Goal: Task Accomplishment & Management: Manage account settings

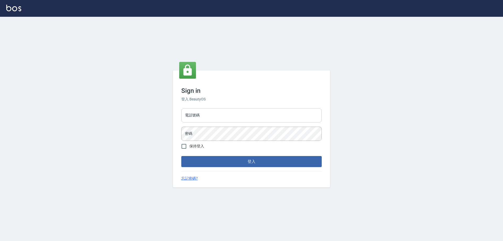
click at [209, 112] on input "電話號碼" at bounding box center [251, 115] width 140 height 14
type input "0910967130"
click at [181, 156] on button "登入" at bounding box center [251, 161] width 140 height 11
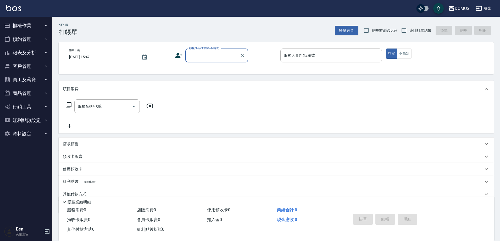
click at [467, 5] on div "DOMUS" at bounding box center [462, 8] width 15 height 7
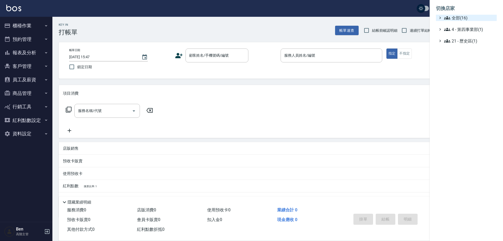
click at [460, 19] on span "全部(16)" at bounding box center [469, 18] width 51 height 6
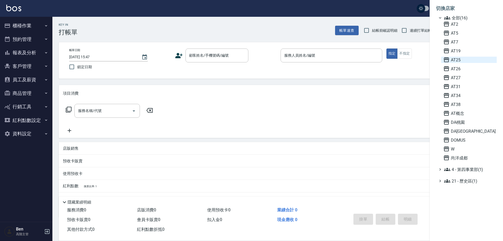
click at [465, 61] on span "AT25" at bounding box center [468, 60] width 51 height 6
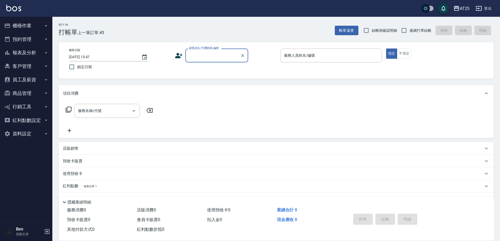
click at [28, 93] on button "商品管理" at bounding box center [26, 93] width 48 height 14
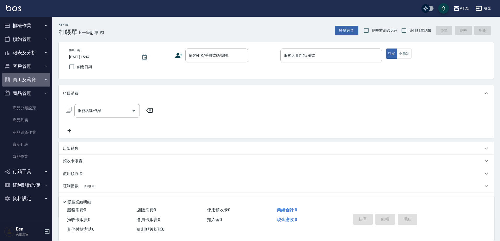
click at [31, 82] on button "員工及薪資" at bounding box center [26, 80] width 48 height 14
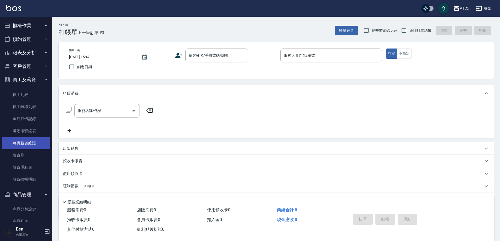
click at [32, 141] on link "每月薪資維護" at bounding box center [26, 143] width 48 height 12
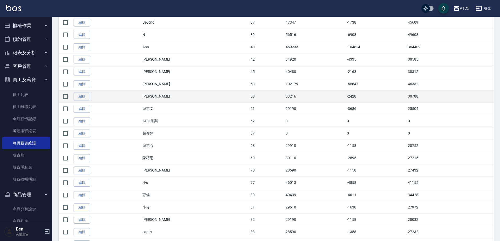
scroll to position [314, 0]
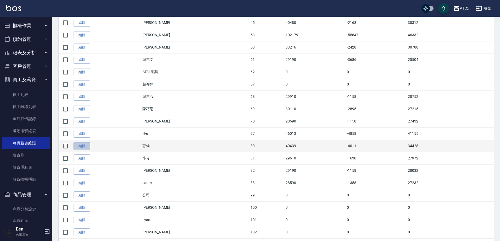
click at [77, 148] on link "編輯" at bounding box center [82, 146] width 17 height 8
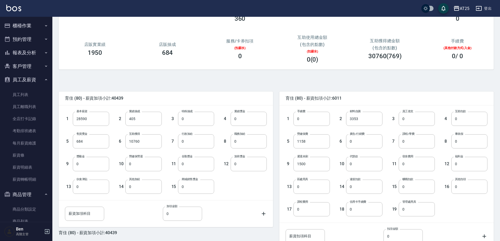
scroll to position [100, 0]
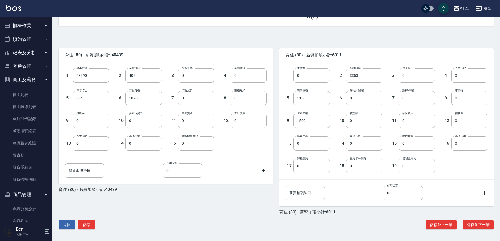
click at [318, 132] on div "13 區處用具 0 區處用具" at bounding box center [303, 139] width 53 height 23
click at [315, 123] on input "1500" at bounding box center [312, 120] width 36 height 14
type input "2700"
click at [91, 225] on button "儲存" at bounding box center [86, 225] width 17 height 10
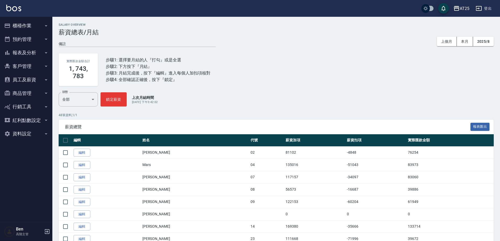
click at [20, 52] on button "報表及分析" at bounding box center [26, 53] width 48 height 14
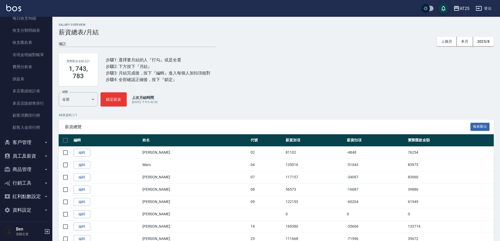
scroll to position [450, 0]
drag, startPoint x: 19, startPoint y: 65, endPoint x: 54, endPoint y: 57, distance: 35.6
click at [19, 64] on link "費用分析表" at bounding box center [26, 66] width 48 height 12
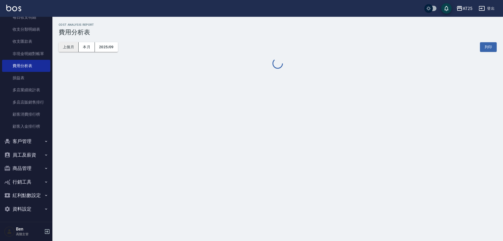
click at [72, 47] on button "上個月" at bounding box center [69, 47] width 20 height 10
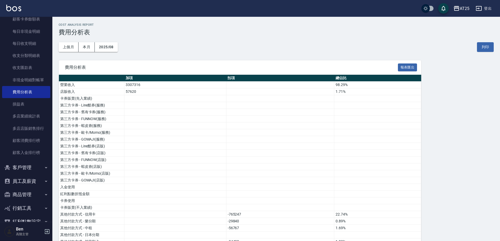
scroll to position [450, 0]
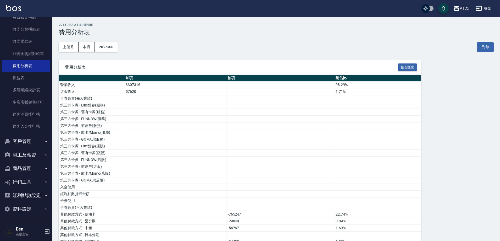
click at [25, 153] on button "員工及薪資" at bounding box center [26, 155] width 48 height 14
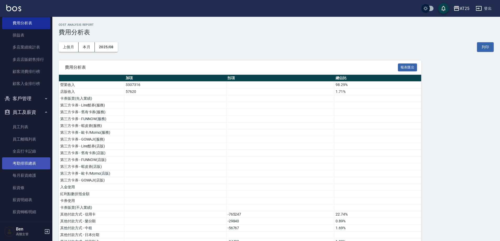
scroll to position [550, 0]
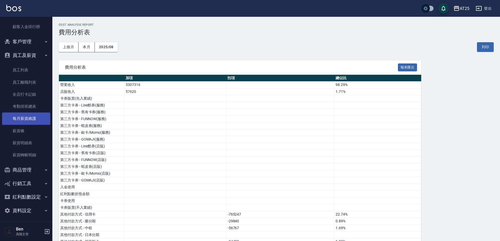
click at [24, 118] on link "每月薪資維護" at bounding box center [26, 118] width 48 height 12
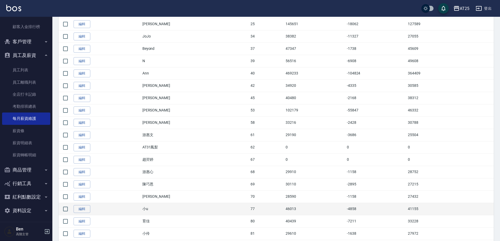
scroll to position [314, 0]
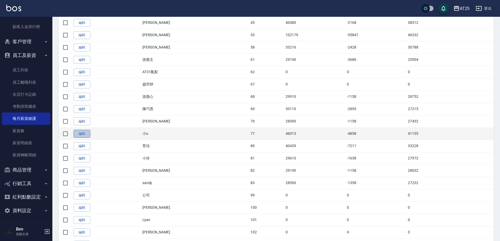
click at [84, 135] on link "編輯" at bounding box center [82, 134] width 17 height 8
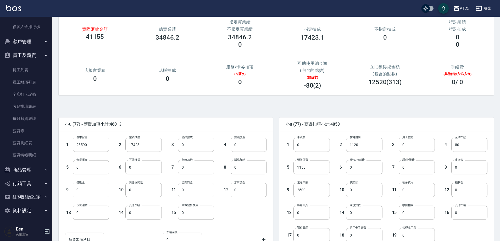
scroll to position [79, 0]
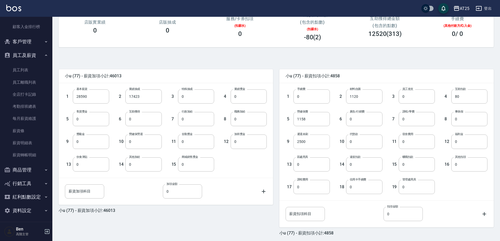
click at [311, 140] on input "2500" at bounding box center [312, 141] width 36 height 14
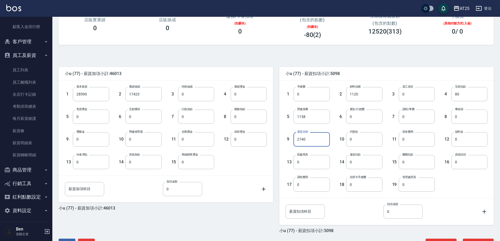
scroll to position [100, 0]
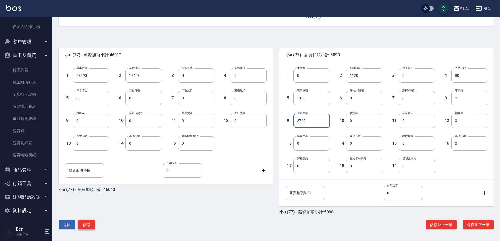
type input "2740"
click at [91, 224] on button "儲存" at bounding box center [86, 225] width 17 height 10
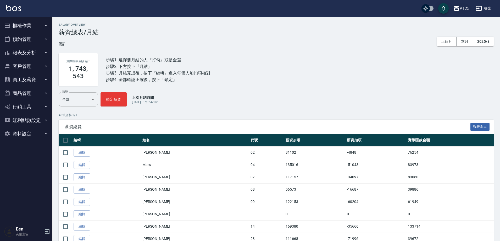
click at [461, 12] on button "AT25" at bounding box center [462, 8] width 20 height 11
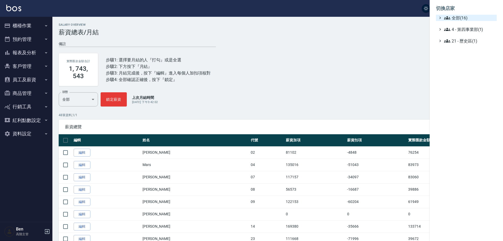
click at [464, 19] on span "全部(16)" at bounding box center [469, 18] width 51 height 6
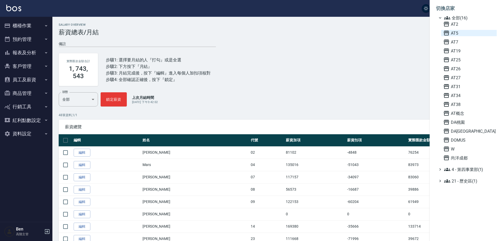
click at [458, 34] on span "AT5" at bounding box center [468, 33] width 51 height 6
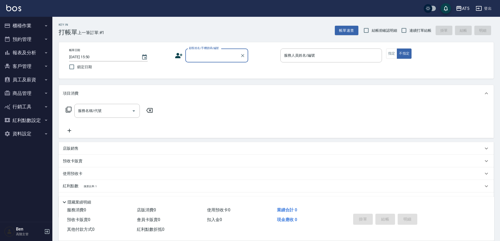
click at [29, 79] on button "員工及薪資" at bounding box center [26, 80] width 48 height 14
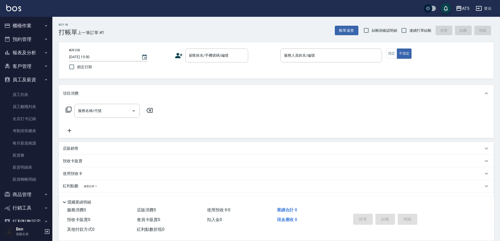
click at [30, 53] on button "報表及分析" at bounding box center [26, 53] width 48 height 14
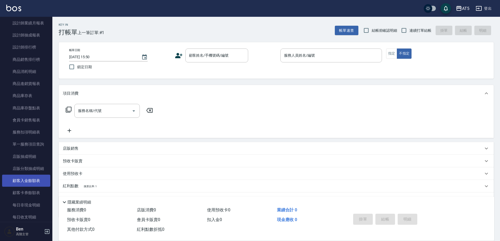
scroll to position [314, 0]
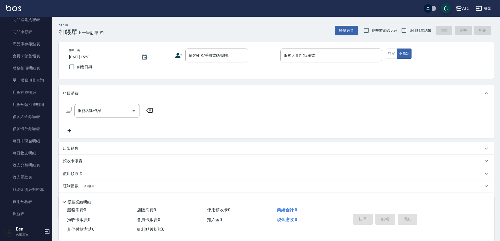
drag, startPoint x: 25, startPoint y: 202, endPoint x: 51, endPoint y: 173, distance: 38.4
click at [25, 202] on link "費用分析表" at bounding box center [26, 201] width 48 height 12
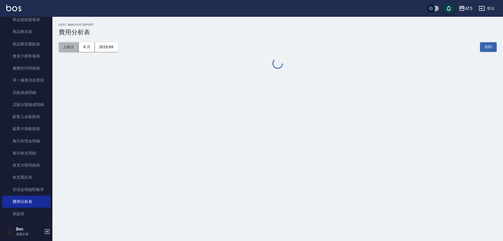
click at [68, 44] on button "上個月" at bounding box center [69, 47] width 20 height 10
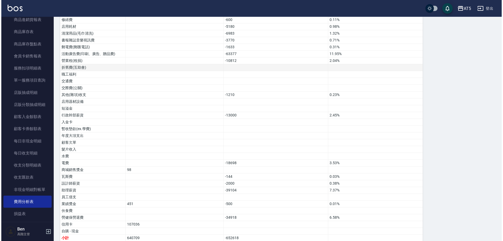
scroll to position [330, 0]
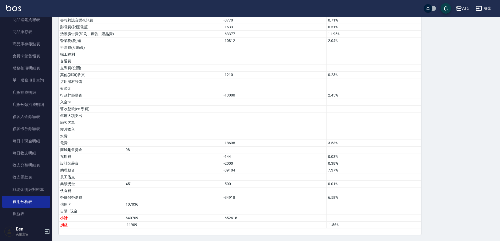
click at [464, 9] on div "AT5" at bounding box center [465, 8] width 7 height 7
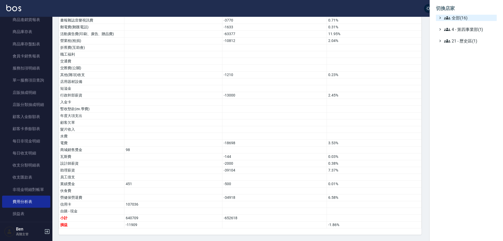
click at [464, 17] on span "全部(16)" at bounding box center [469, 18] width 51 height 6
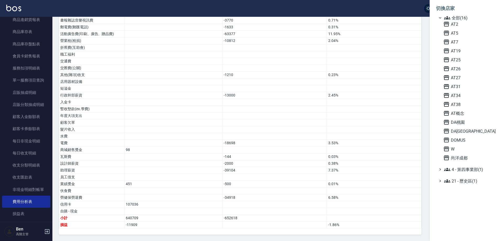
click at [459, 38] on div "AT2 AT5 AT7 AT19 AT25 AT26 AT27 AT31 AT34 AT38 AT概念 DA桃園 DA蘆洲 DOMUS W 尚洋成都" at bounding box center [469, 91] width 56 height 140
click at [459, 42] on span "AT7" at bounding box center [468, 42] width 51 height 6
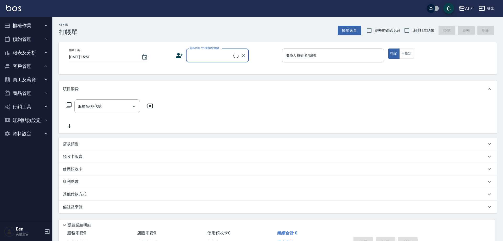
click at [31, 54] on button "報表及分析" at bounding box center [26, 53] width 48 height 14
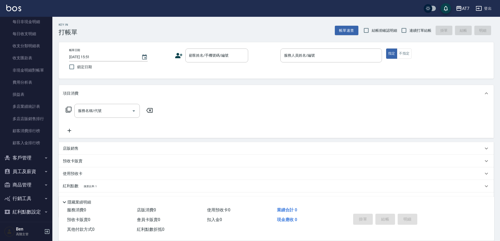
scroll to position [450, 0]
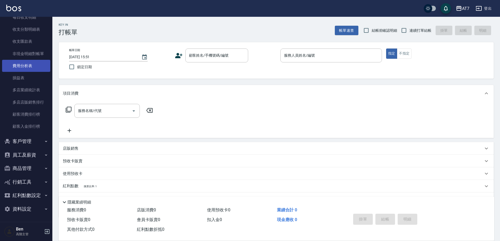
click at [24, 65] on link "費用分析表" at bounding box center [26, 66] width 48 height 12
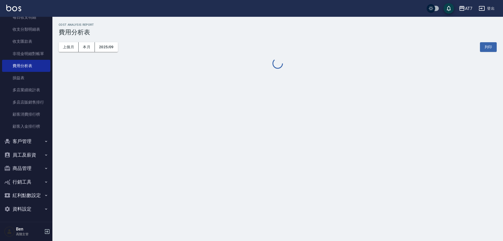
click at [70, 41] on div "上個月 本月 2025/09 列印" at bounding box center [278, 47] width 438 height 22
click at [71, 42] on button "上個月" at bounding box center [69, 47] width 20 height 10
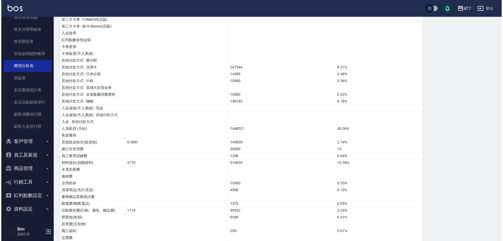
scroll to position [119, 0]
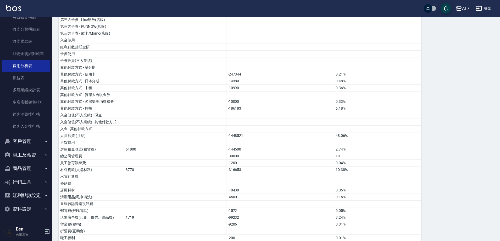
drag, startPoint x: 470, startPoint y: 4, endPoint x: 462, endPoint y: 11, distance: 10.6
click at [470, 4] on div "AT7 登出" at bounding box center [250, 8] width 500 height 17
click at [462, 10] on icon "button" at bounding box center [459, 8] width 6 height 6
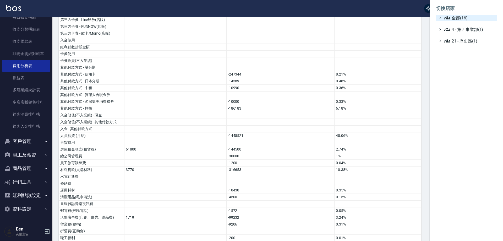
click at [462, 19] on span "全部(16)" at bounding box center [469, 18] width 51 height 6
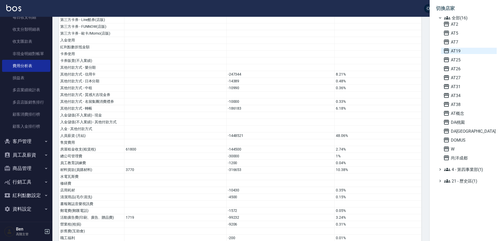
click at [476, 52] on span "AT19" at bounding box center [468, 51] width 51 height 6
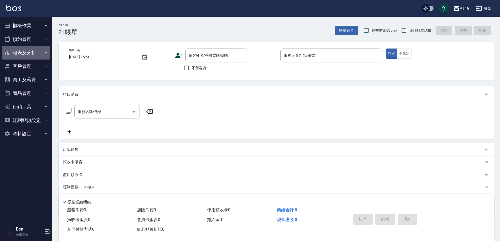
click at [35, 54] on button "報表及分析" at bounding box center [26, 53] width 48 height 14
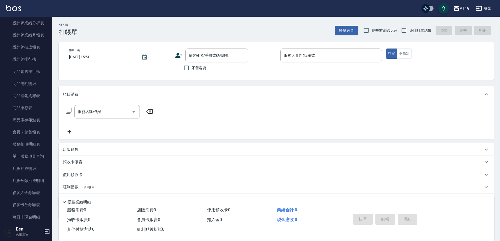
scroll to position [341, 0]
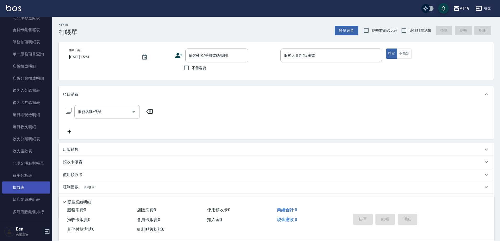
click at [21, 189] on link "損益表" at bounding box center [26, 187] width 48 height 12
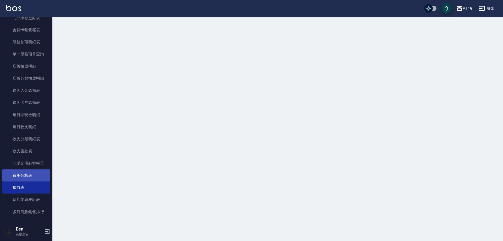
click at [21, 180] on link "費用分析表" at bounding box center [26, 175] width 48 height 12
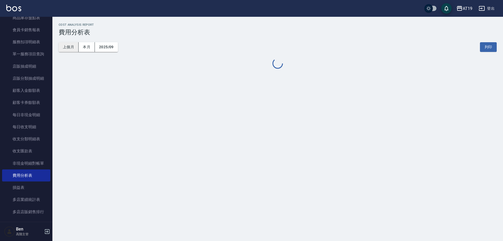
click at [68, 47] on button "上個月" at bounding box center [69, 47] width 20 height 10
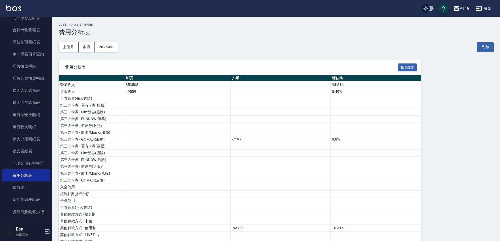
click at [457, 9] on icon "button" at bounding box center [457, 8] width 6 height 6
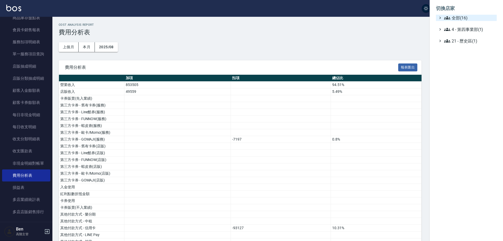
click at [463, 17] on span "全部(16)" at bounding box center [469, 18] width 51 height 6
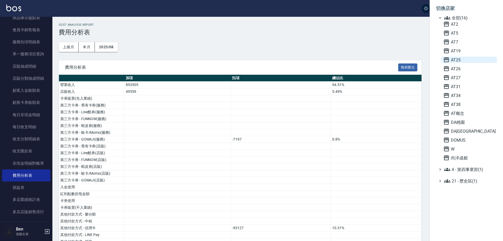
click at [459, 61] on span "AT25" at bounding box center [468, 60] width 51 height 6
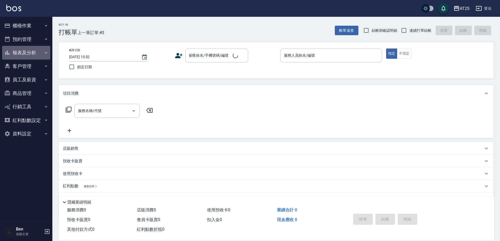
click at [24, 51] on button "報表及分析" at bounding box center [26, 53] width 48 height 14
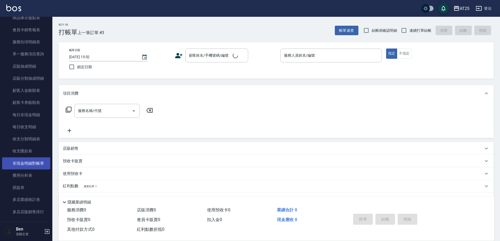
scroll to position [450, 0]
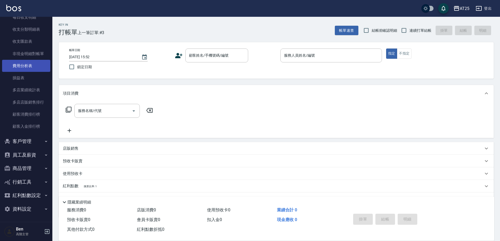
click at [30, 62] on link "費用分析表" at bounding box center [26, 66] width 48 height 12
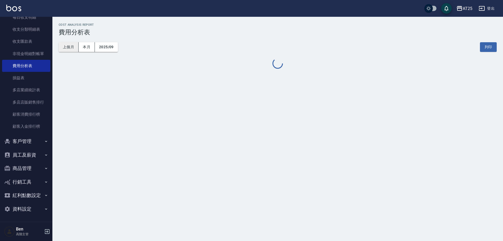
click at [63, 47] on button "上個月" at bounding box center [69, 47] width 20 height 10
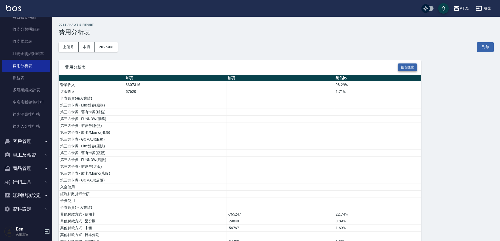
click at [408, 67] on button "報表匯出" at bounding box center [407, 67] width 19 height 8
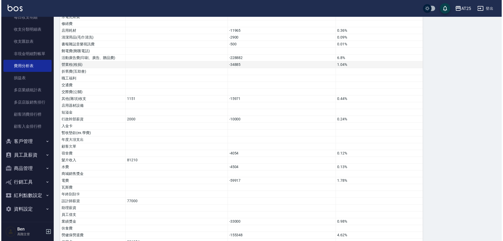
scroll to position [344, 0]
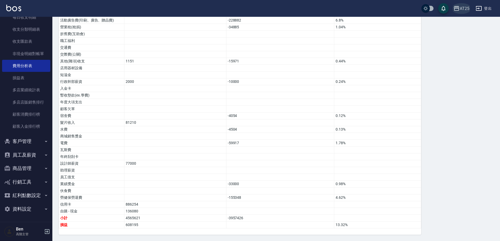
click at [460, 8] on icon "button" at bounding box center [457, 8] width 6 height 6
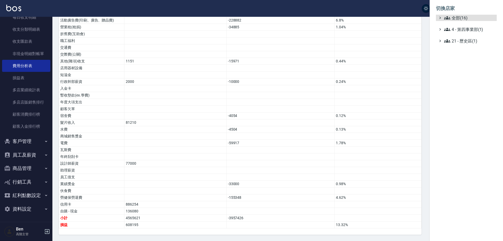
click at [460, 16] on span "全部(16)" at bounding box center [469, 18] width 51 height 6
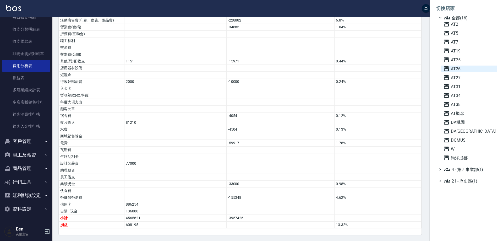
click at [464, 70] on span "AT26" at bounding box center [468, 69] width 51 height 6
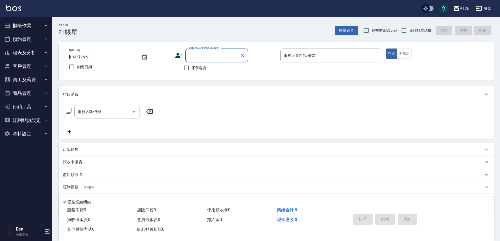
click at [39, 55] on button "報表及分析" at bounding box center [26, 53] width 48 height 14
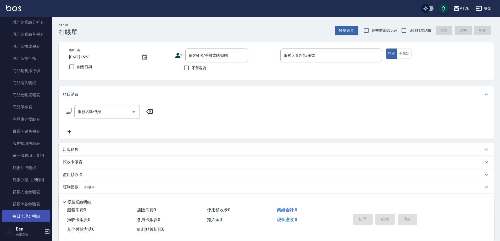
scroll to position [314, 0]
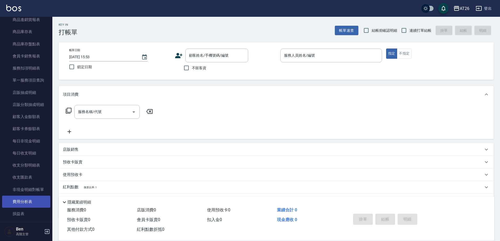
click at [31, 201] on link "費用分析表" at bounding box center [26, 201] width 48 height 12
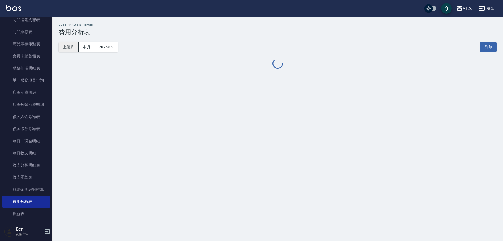
click at [70, 43] on button "上個月" at bounding box center [69, 47] width 20 height 10
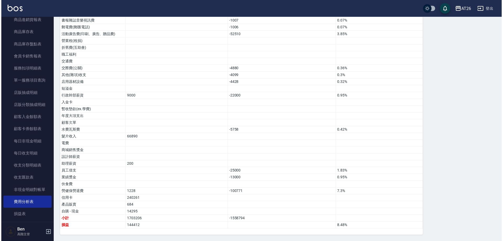
scroll to position [114, 0]
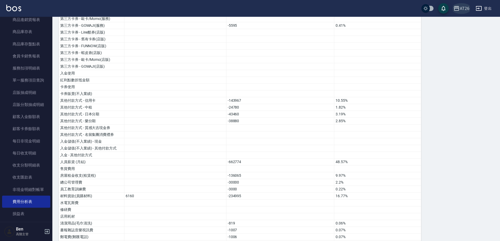
click at [466, 8] on div "AT26" at bounding box center [465, 8] width 10 height 7
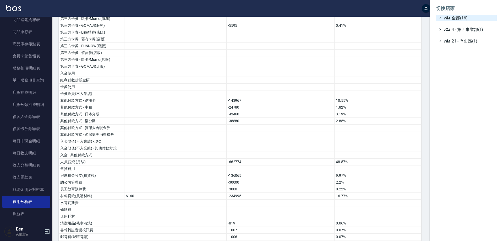
click at [466, 19] on span "全部(16)" at bounding box center [469, 18] width 51 height 6
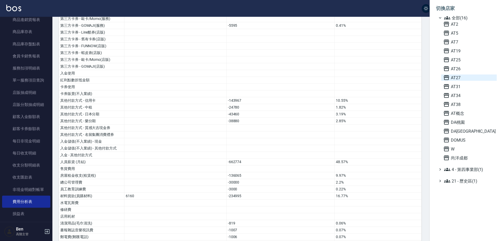
click at [467, 76] on span "AT27" at bounding box center [468, 77] width 51 height 6
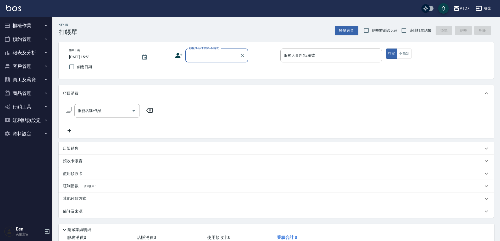
click at [21, 53] on button "報表及分析" at bounding box center [26, 53] width 48 height 14
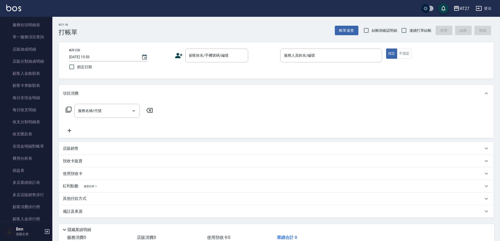
scroll to position [367, 0]
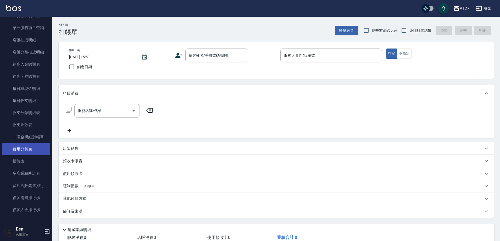
click at [23, 148] on link "費用分析表" at bounding box center [26, 149] width 48 height 12
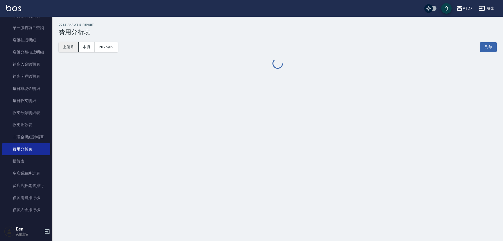
click at [72, 49] on button "上個月" at bounding box center [69, 47] width 20 height 10
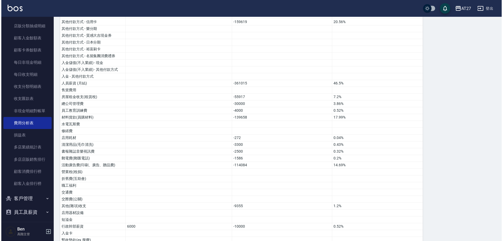
scroll to position [28, 0]
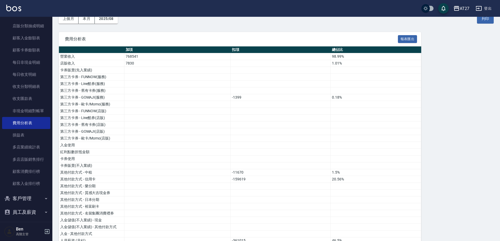
click at [469, 6] on div "AT27" at bounding box center [465, 8] width 10 height 7
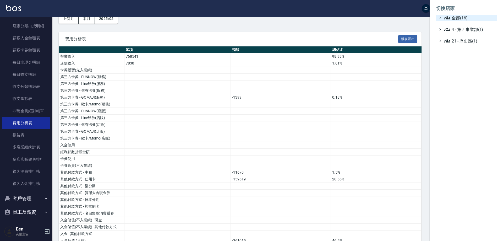
click at [459, 18] on span "全部(16)" at bounding box center [469, 18] width 51 height 6
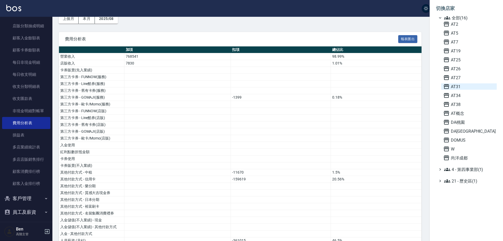
click at [465, 87] on span "AT31" at bounding box center [468, 86] width 51 height 6
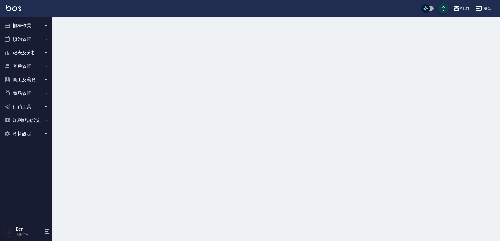
click at [29, 50] on button "報表及分析" at bounding box center [26, 53] width 48 height 14
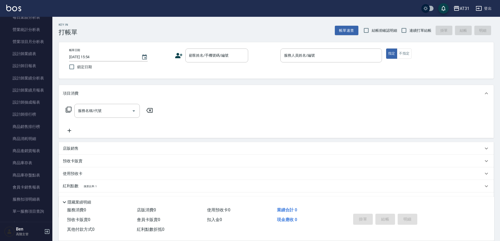
scroll to position [341, 0]
click at [32, 172] on link "費用分析表" at bounding box center [26, 175] width 48 height 12
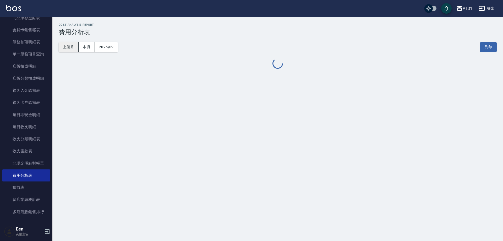
click at [72, 49] on button "上個月" at bounding box center [69, 47] width 20 height 10
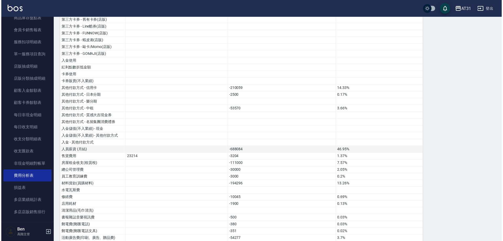
scroll to position [101, 0]
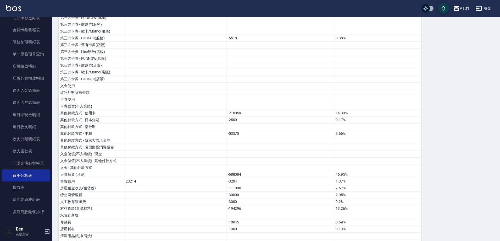
click at [467, 4] on div "AT31 登出" at bounding box center [250, 8] width 500 height 17
click at [462, 7] on div "AT31" at bounding box center [465, 8] width 10 height 7
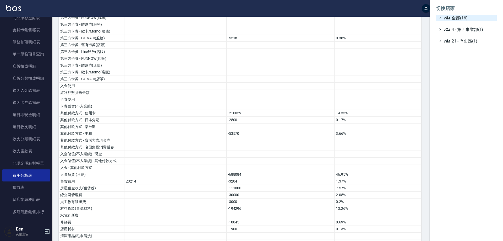
click at [465, 15] on span "全部(16)" at bounding box center [469, 18] width 51 height 6
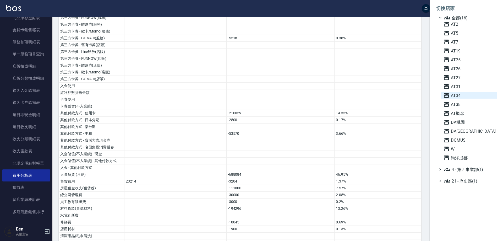
click at [468, 97] on span "AT34" at bounding box center [468, 95] width 51 height 6
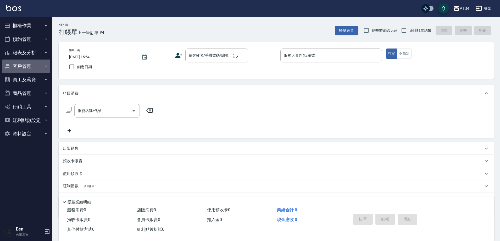
click at [26, 71] on button "客戶管理" at bounding box center [26, 66] width 48 height 14
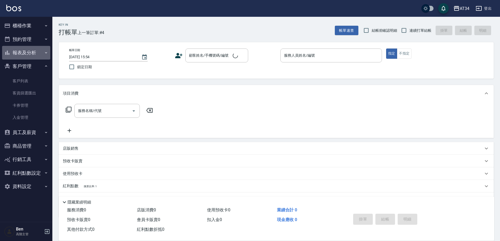
click at [26, 53] on button "報表及分析" at bounding box center [26, 53] width 48 height 14
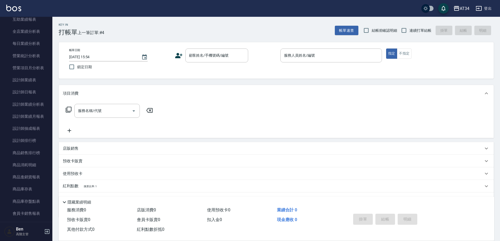
scroll to position [314, 0]
click at [29, 200] on link "費用分析表" at bounding box center [26, 201] width 48 height 12
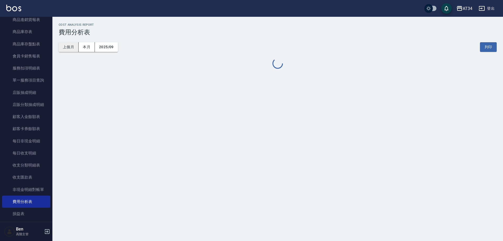
click at [70, 50] on button "上個月" at bounding box center [69, 47] width 20 height 10
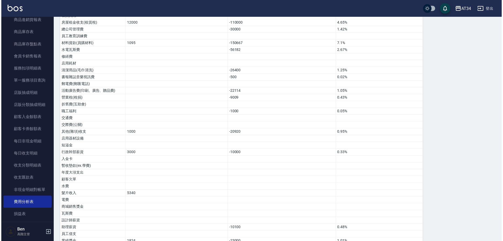
scroll to position [330, 0]
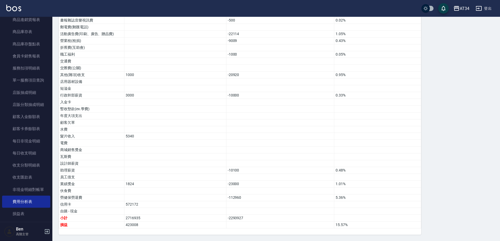
click at [471, 6] on button "AT34" at bounding box center [462, 8] width 20 height 11
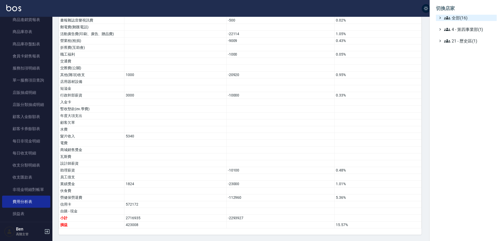
click at [470, 19] on span "全部(16)" at bounding box center [469, 18] width 51 height 6
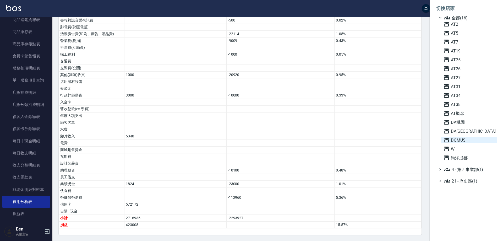
click at [464, 138] on span "DOMUS" at bounding box center [468, 140] width 51 height 6
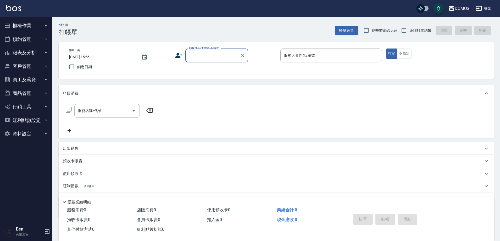
click at [25, 51] on button "報表及分析" at bounding box center [26, 53] width 48 height 14
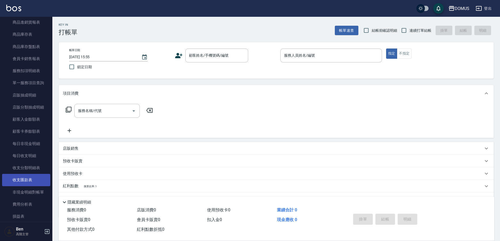
scroll to position [314, 0]
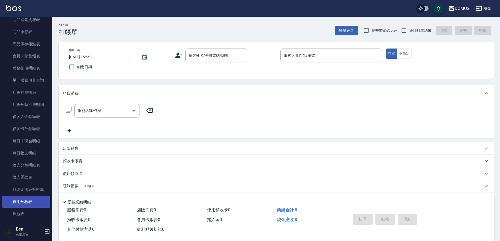
click at [24, 195] on link "費用分析表" at bounding box center [26, 201] width 48 height 12
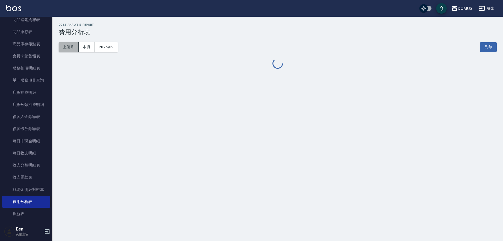
click at [67, 50] on button "上個月" at bounding box center [69, 47] width 20 height 10
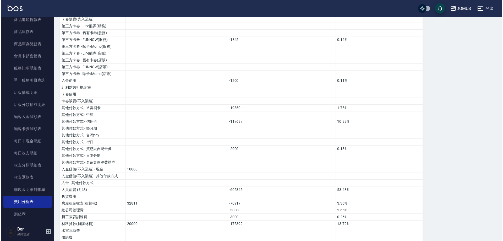
scroll to position [28, 0]
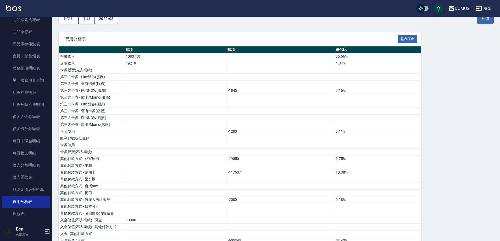
click at [468, 7] on div "DOMUS" at bounding box center [462, 8] width 15 height 7
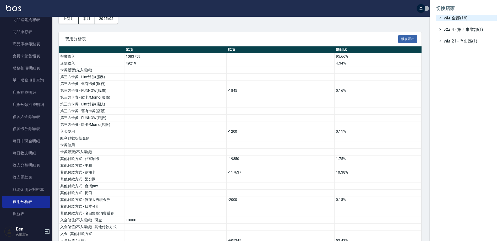
click at [465, 17] on span "全部(16)" at bounding box center [469, 18] width 51 height 6
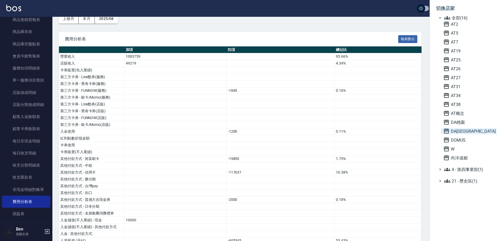
click at [471, 130] on span "DA[GEOGRAPHIC_DATA]" at bounding box center [468, 131] width 51 height 6
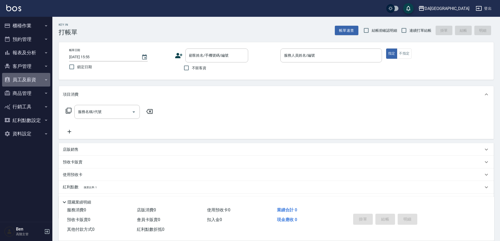
click at [26, 80] on button "員工及薪資" at bounding box center [26, 80] width 48 height 14
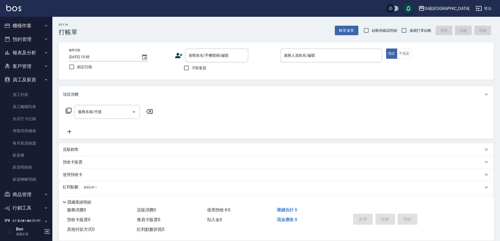
click at [34, 51] on button "報表及分析" at bounding box center [26, 53] width 48 height 14
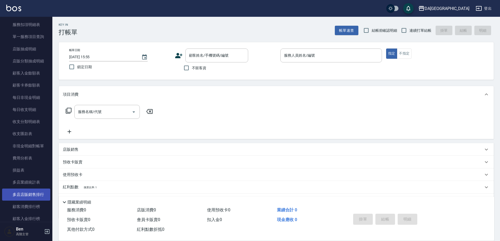
scroll to position [393, 0]
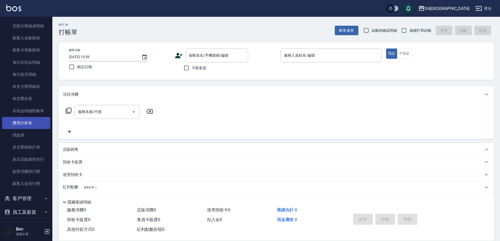
click at [32, 118] on link "費用分析表" at bounding box center [26, 123] width 48 height 12
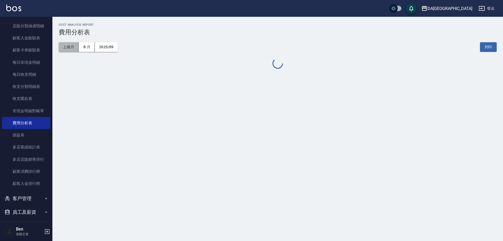
click at [70, 46] on button "上個月" at bounding box center [69, 47] width 20 height 10
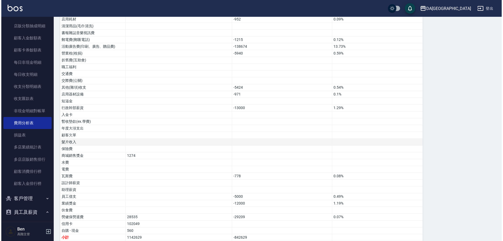
scroll to position [317, 0]
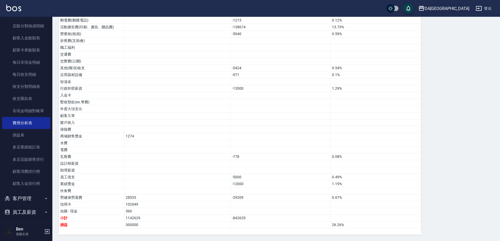
click at [458, 5] on div "DA[GEOGRAPHIC_DATA]" at bounding box center [447, 8] width 45 height 7
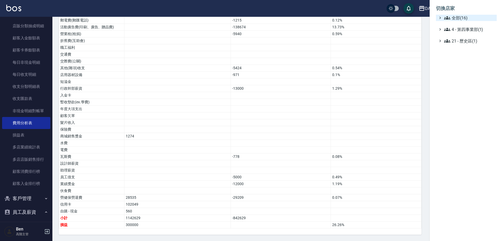
click at [461, 19] on span "全部(16)" at bounding box center [469, 18] width 51 height 6
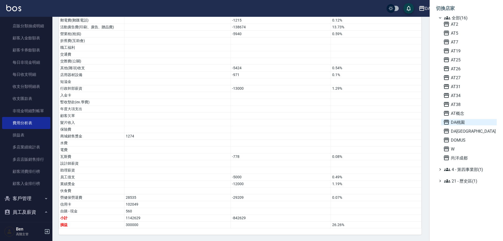
click at [470, 122] on span "DA桃園" at bounding box center [468, 122] width 51 height 6
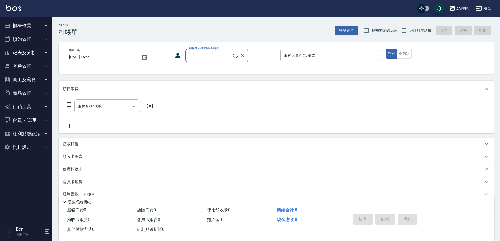
click at [14, 52] on button "報表及分析" at bounding box center [26, 53] width 48 height 14
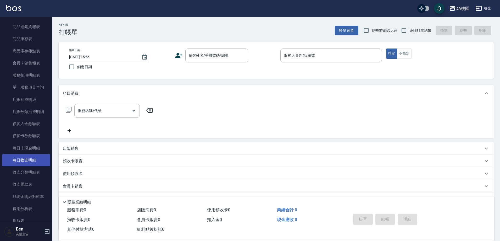
scroll to position [367, 0]
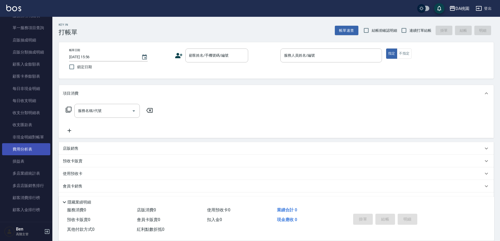
click at [21, 147] on link "費用分析表" at bounding box center [26, 149] width 48 height 12
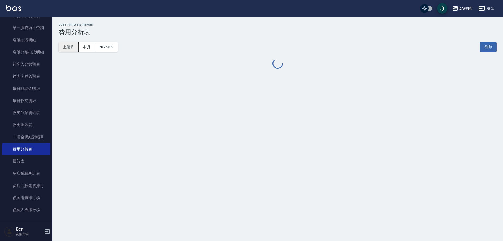
click at [73, 46] on button "上個月" at bounding box center [69, 47] width 20 height 10
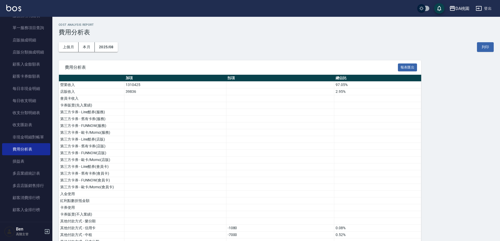
click at [461, 8] on div "DA桃園" at bounding box center [463, 8] width 14 height 7
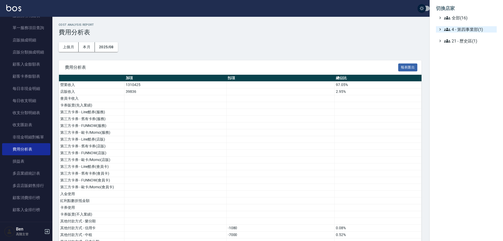
click at [460, 29] on span "4 - 第四事業部(1)" at bounding box center [469, 29] width 51 height 6
click at [460, 16] on span "全部(16)" at bounding box center [469, 18] width 51 height 6
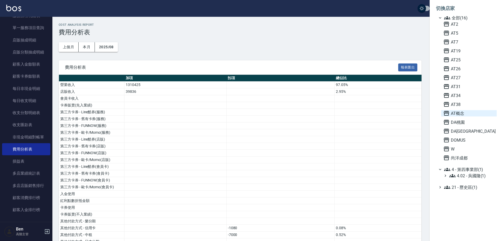
click at [468, 110] on span "AT概念" at bounding box center [468, 113] width 51 height 6
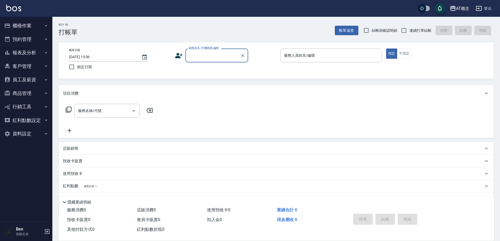
click at [17, 51] on button "報表及分析" at bounding box center [26, 53] width 48 height 14
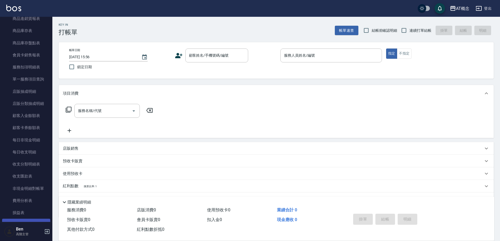
scroll to position [341, 0]
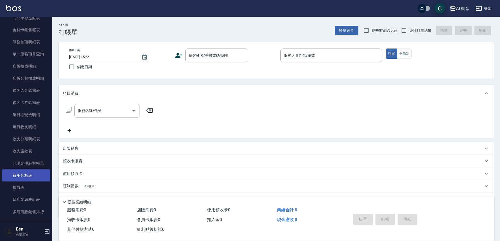
click at [23, 171] on link "費用分析表" at bounding box center [26, 175] width 48 height 12
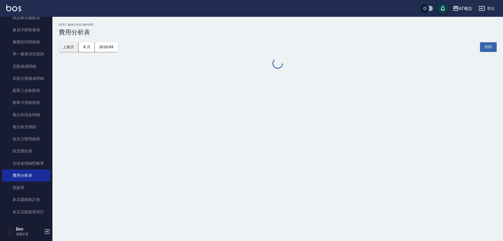
click at [69, 47] on button "上個月" at bounding box center [69, 47] width 20 height 10
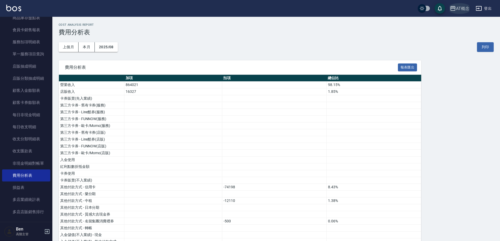
click at [464, 12] on button "AT概念" at bounding box center [460, 8] width 24 height 11
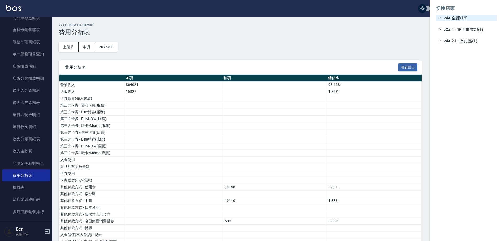
click at [464, 18] on span "全部(16)" at bounding box center [469, 18] width 51 height 6
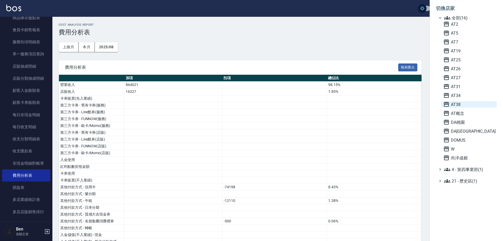
click at [468, 105] on span "AT38" at bounding box center [468, 104] width 51 height 6
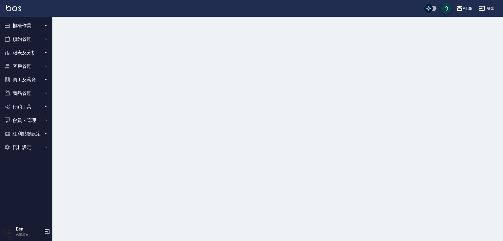
click at [21, 54] on button "報表及分析" at bounding box center [26, 53] width 48 height 14
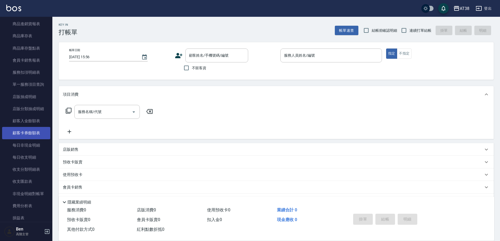
scroll to position [314, 0]
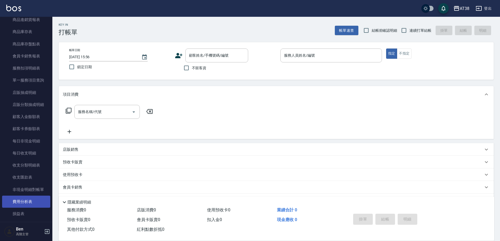
click at [29, 200] on link "費用分析表" at bounding box center [26, 201] width 48 height 12
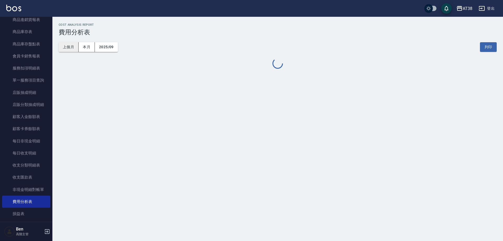
click at [65, 50] on button "上個月" at bounding box center [69, 47] width 20 height 10
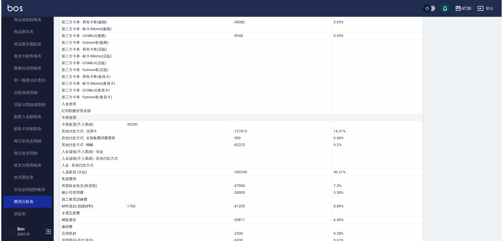
scroll to position [131, 0]
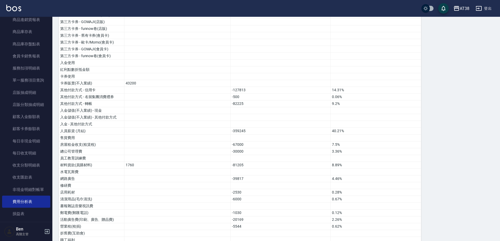
click at [463, 9] on div "AT38" at bounding box center [465, 8] width 10 height 7
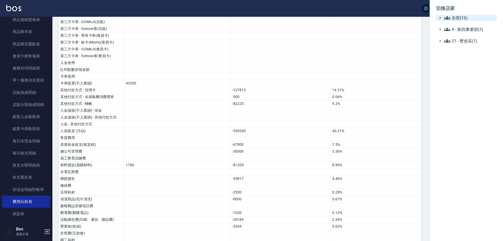
click at [466, 17] on span "全部(16)" at bounding box center [469, 18] width 51 height 6
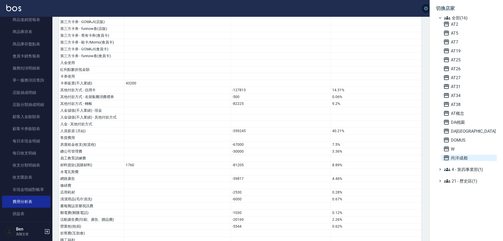
click at [467, 156] on span "尚洋成都" at bounding box center [468, 158] width 51 height 6
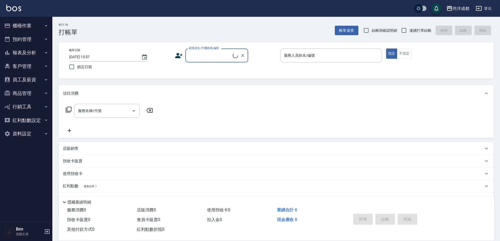
click at [30, 51] on button "報表及分析" at bounding box center [26, 53] width 48 height 14
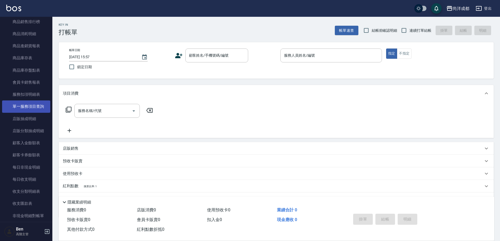
scroll to position [393, 0]
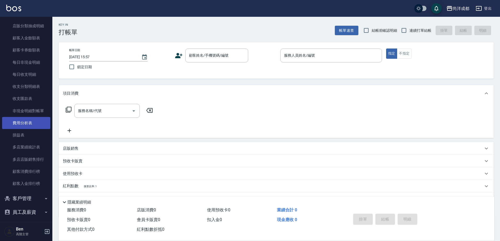
click at [27, 121] on link "費用分析表" at bounding box center [26, 123] width 48 height 12
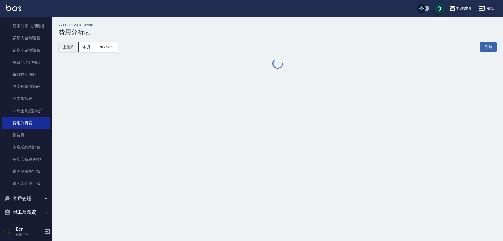
click at [71, 46] on button "上個月" at bounding box center [69, 47] width 20 height 10
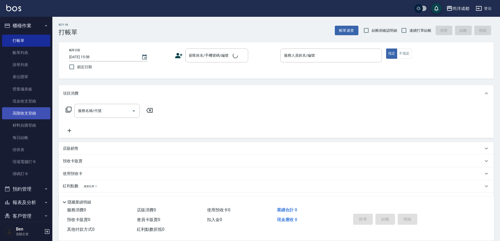
click at [31, 114] on link "高階收支登錄" at bounding box center [26, 113] width 48 height 12
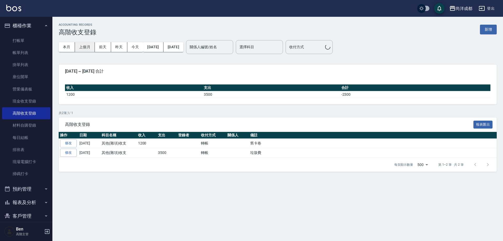
click at [88, 46] on button "上個月" at bounding box center [85, 47] width 20 height 10
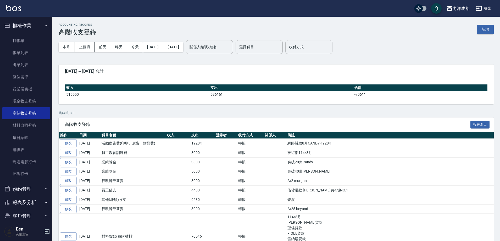
click at [324, 45] on input "收付方式" at bounding box center [309, 46] width 42 height 9
click at [320, 78] on li "轉帳" at bounding box center [327, 77] width 47 height 9
type input "轉帳"
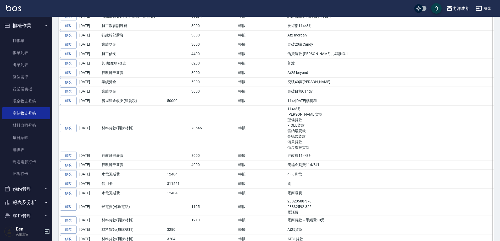
scroll to position [210, 0]
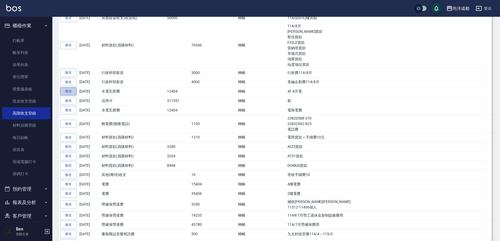
click at [67, 92] on link "修改" at bounding box center [68, 91] width 17 height 8
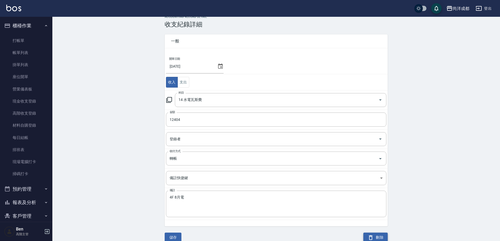
scroll to position [15, 0]
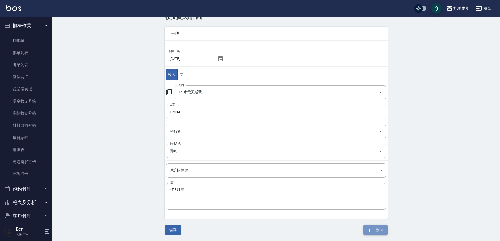
click at [378, 228] on button "刪除" at bounding box center [376, 230] width 24 height 10
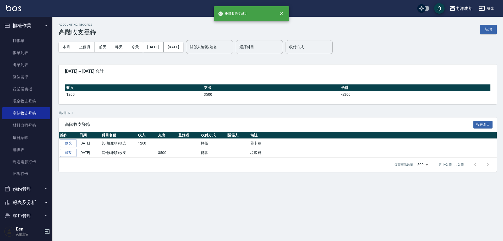
click at [87, 41] on div "本月 上個月 前天 昨天 今天 2025/09/01 2025/09/04" at bounding box center [121, 47] width 125 height 22
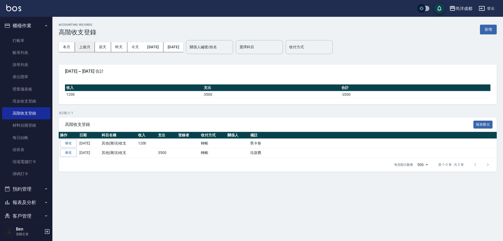
click at [88, 45] on button "上個月" at bounding box center [85, 47] width 20 height 10
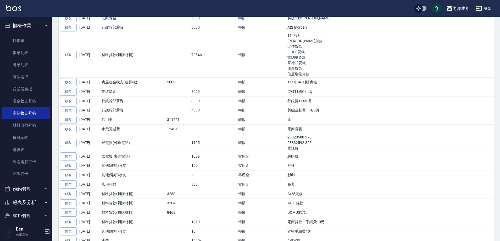
scroll to position [183, 0]
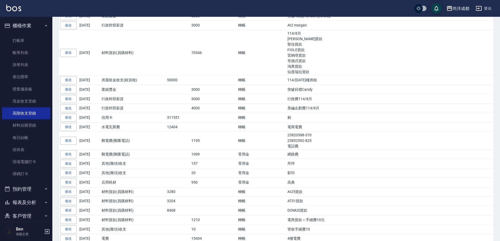
click at [64, 142] on link "修改" at bounding box center [68, 141] width 17 height 8
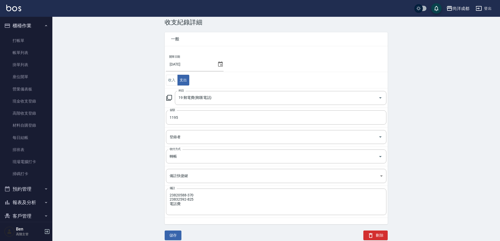
scroll to position [15, 0]
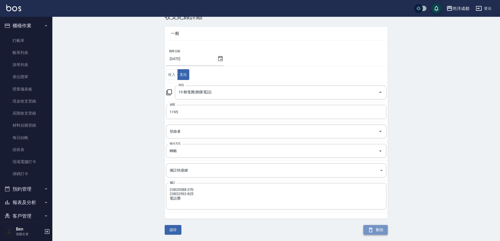
click at [379, 230] on button "刪除" at bounding box center [376, 230] width 24 height 10
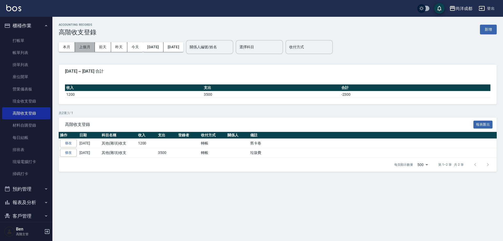
click at [88, 45] on button "上個月" at bounding box center [85, 47] width 20 height 10
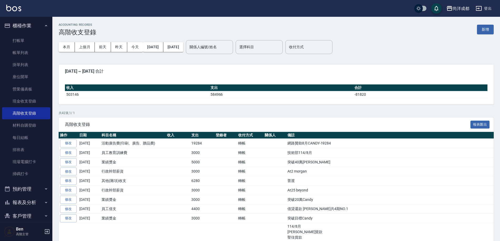
click at [467, 6] on div "尚洋成都" at bounding box center [461, 8] width 17 height 7
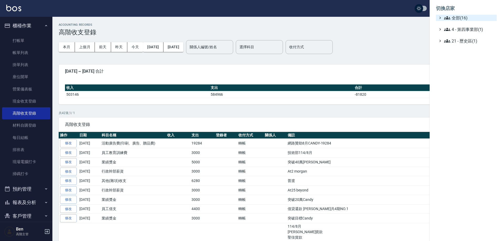
click at [461, 18] on span "全部(16)" at bounding box center [469, 18] width 51 height 6
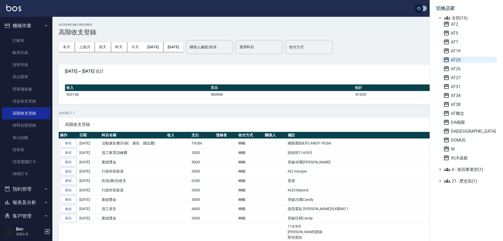
click at [471, 58] on span "AT25" at bounding box center [468, 60] width 51 height 6
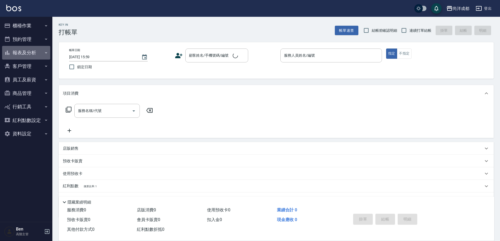
click at [31, 51] on button "報表及分析" at bounding box center [26, 53] width 48 height 14
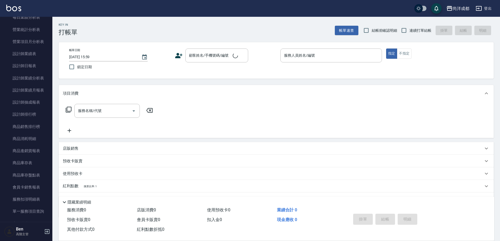
scroll to position [367, 0]
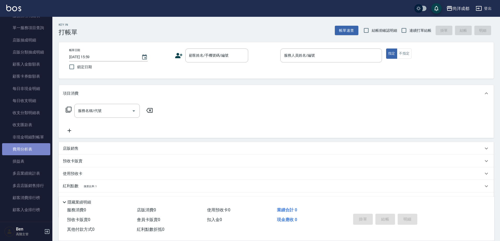
click at [33, 149] on link "費用分析表" at bounding box center [26, 149] width 48 height 12
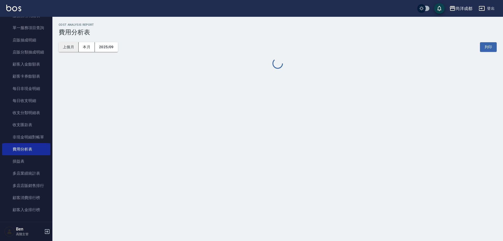
click at [78, 46] on button "上個月" at bounding box center [69, 47] width 20 height 10
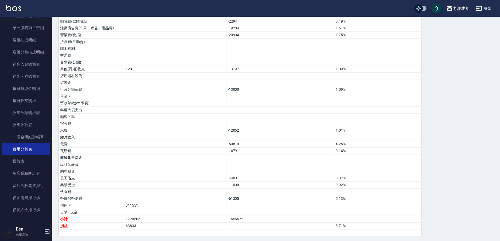
scroll to position [310, 0]
click at [29, 138] on link "非現金明細對帳單" at bounding box center [26, 137] width 48 height 12
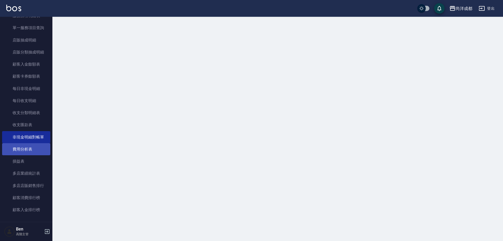
click at [28, 145] on link "費用分析表" at bounding box center [26, 149] width 48 height 12
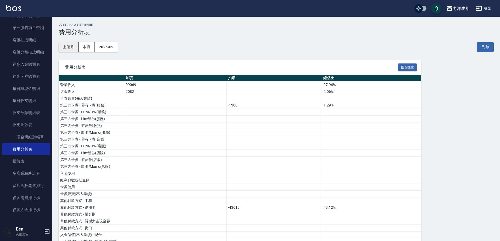
click at [76, 47] on button "上個月" at bounding box center [69, 47] width 20 height 10
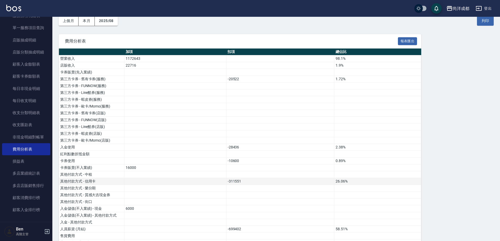
click at [59, 16] on button "上個月" at bounding box center [69, 21] width 20 height 10
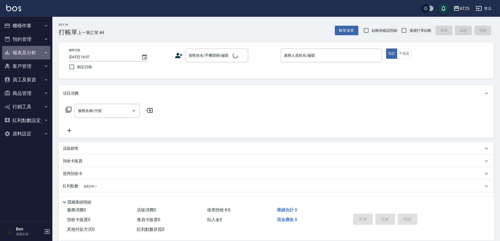
click at [32, 51] on button "報表及分析" at bounding box center [26, 53] width 48 height 14
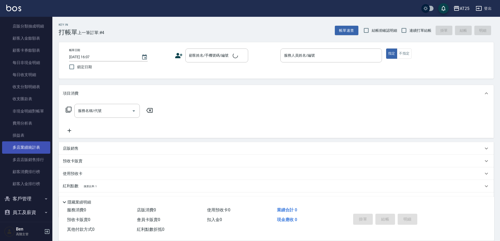
scroll to position [393, 0]
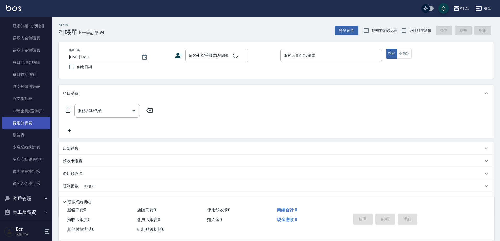
click at [29, 124] on link "費用分析表" at bounding box center [26, 123] width 48 height 12
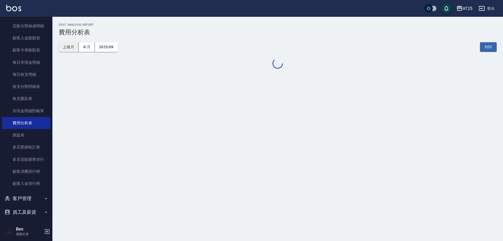
click at [69, 47] on button "上個月" at bounding box center [69, 47] width 20 height 10
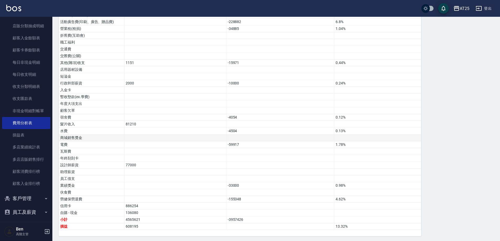
scroll to position [344, 0]
